Goal: Find specific page/section: Find specific page/section

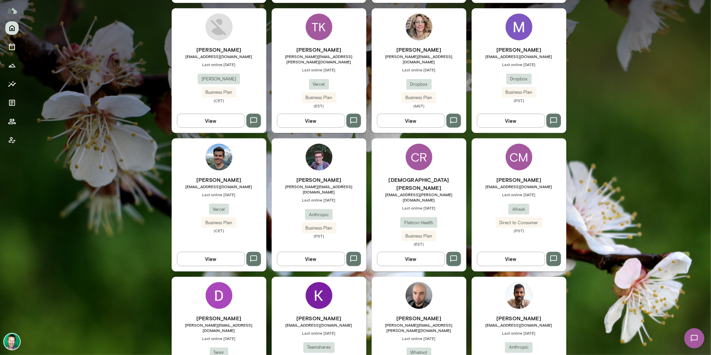
scroll to position [732, 0]
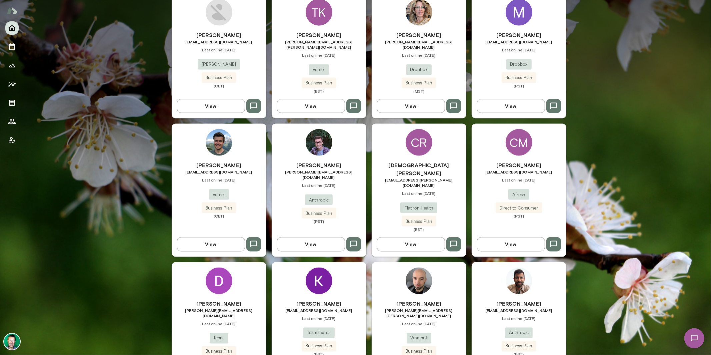
click at [400, 237] on button "View" at bounding box center [411, 244] width 68 height 14
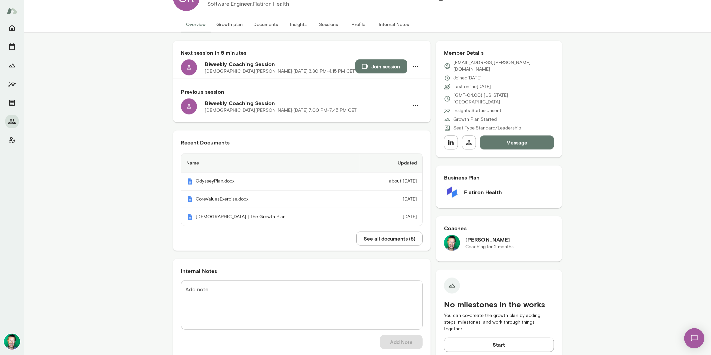
click at [369, 240] on button "See all documents ( 5 )" at bounding box center [389, 238] width 66 height 14
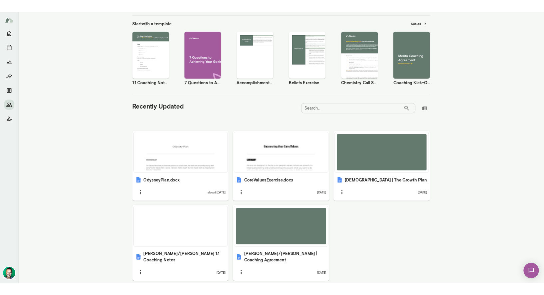
scroll to position [122, 0]
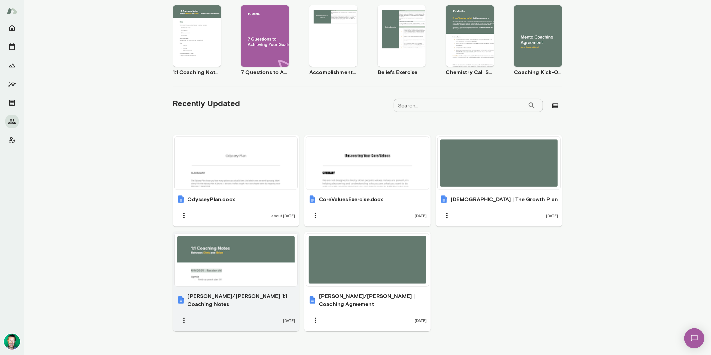
click at [239, 261] on div at bounding box center [236, 259] width 118 height 47
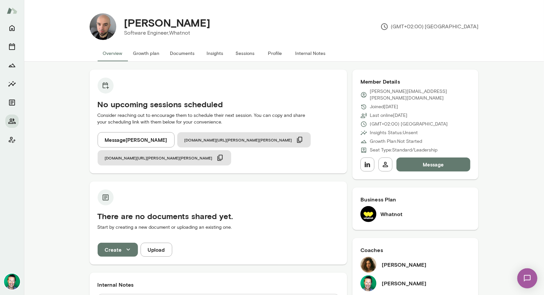
scroll to position [49, 0]
